Goal: Task Accomplishment & Management: Use online tool/utility

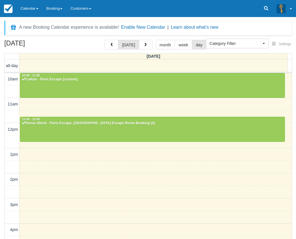
select select
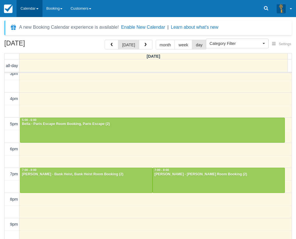
click at [28, 8] on link "Calendar" at bounding box center [30, 8] width 26 height 17
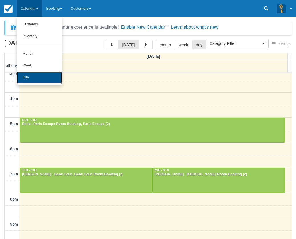
click at [43, 76] on link "Day" at bounding box center [39, 78] width 45 height 12
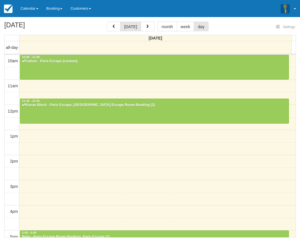
select select
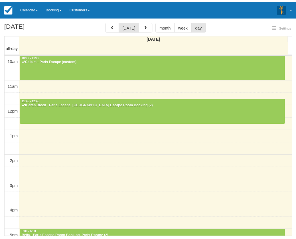
scroll to position [132, 0]
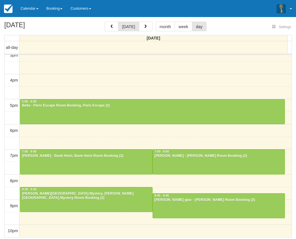
select select
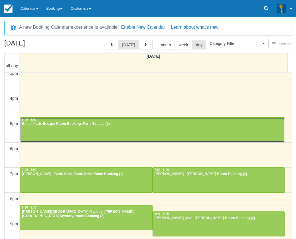
click at [62, 130] on div at bounding box center [152, 130] width 264 height 24
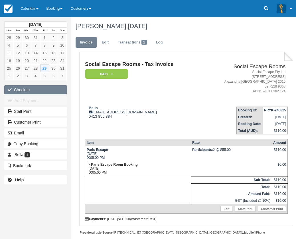
click at [44, 87] on button "Check-in" at bounding box center [35, 89] width 63 height 9
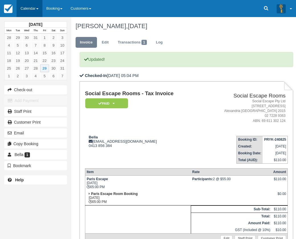
click at [33, 6] on link "Calendar" at bounding box center [30, 8] width 26 height 17
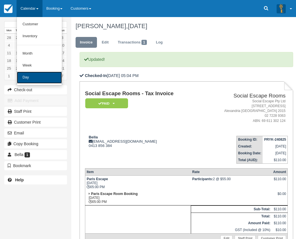
click at [40, 79] on link "Day" at bounding box center [39, 78] width 45 height 12
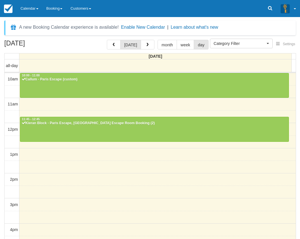
select select
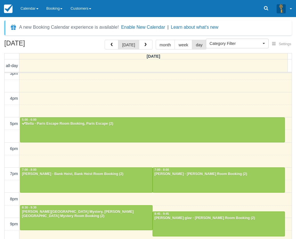
scroll to position [131, 0]
